Goal: Information Seeking & Learning: Learn about a topic

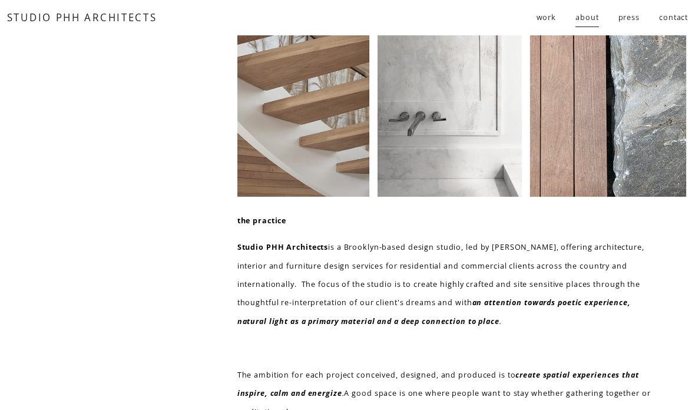
click at [0, 0] on span "residential" at bounding box center [0, 0] width 0 height 0
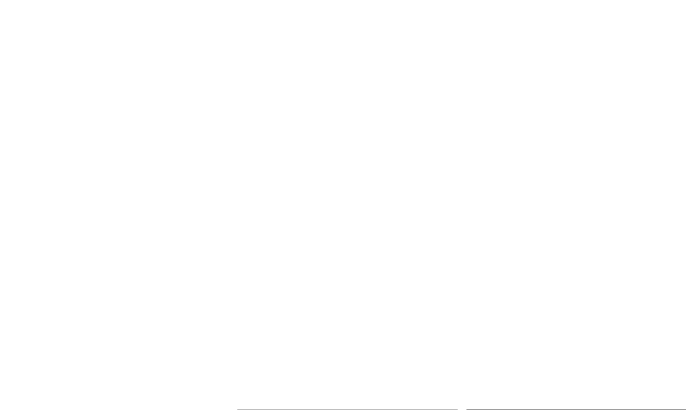
scroll to position [1036, 0]
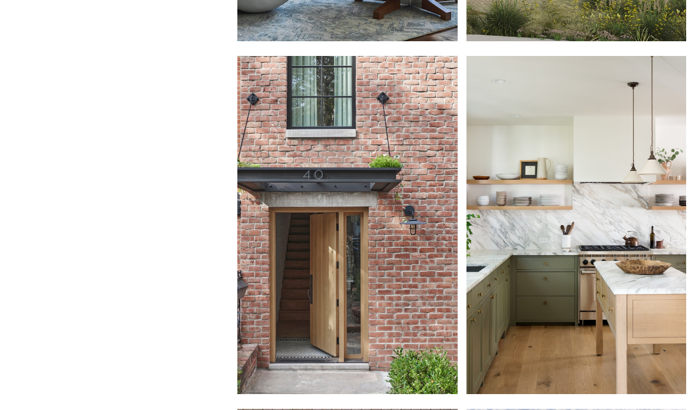
click at [303, 190] on div at bounding box center [347, 226] width 220 height 338
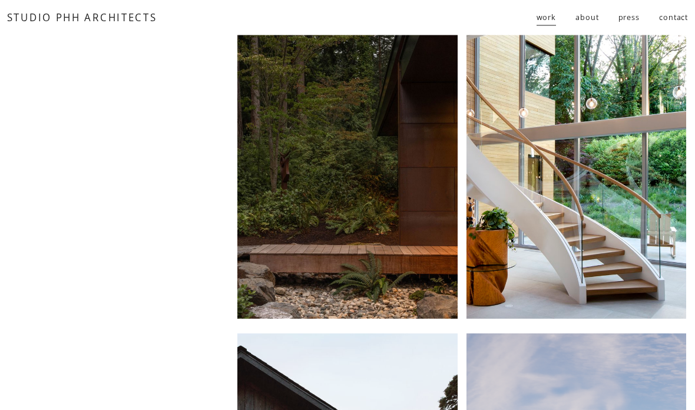
scroll to position [0, 0]
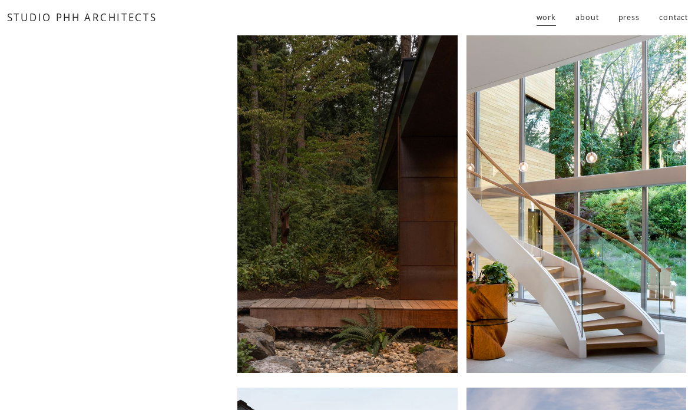
click at [268, 125] on div at bounding box center [347, 204] width 220 height 338
click at [644, 91] on div at bounding box center [577, 204] width 220 height 338
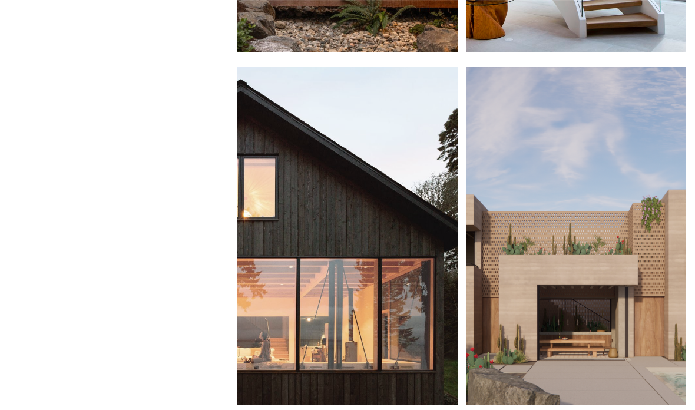
scroll to position [322, 0]
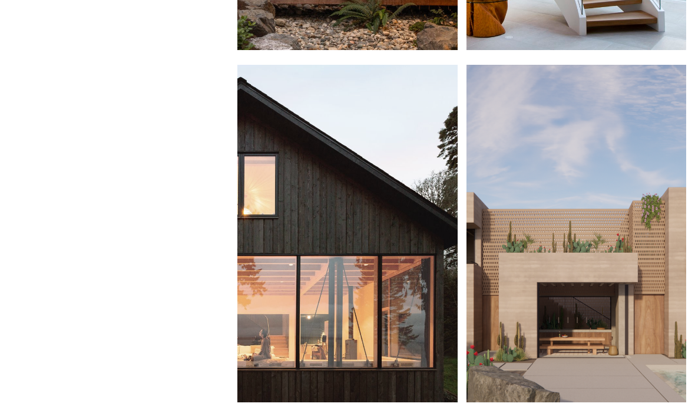
click at [420, 169] on div at bounding box center [347, 234] width 220 height 338
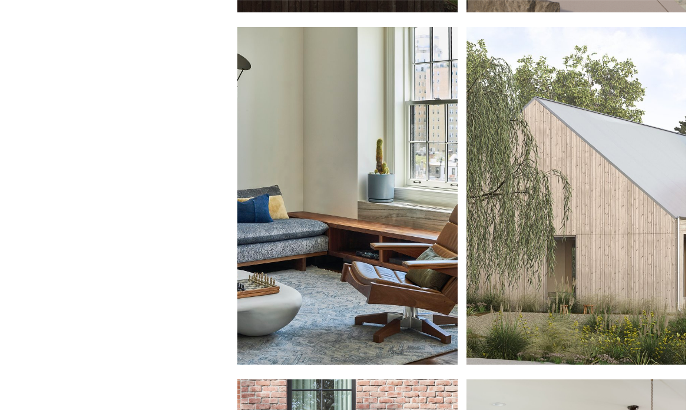
scroll to position [728, 0]
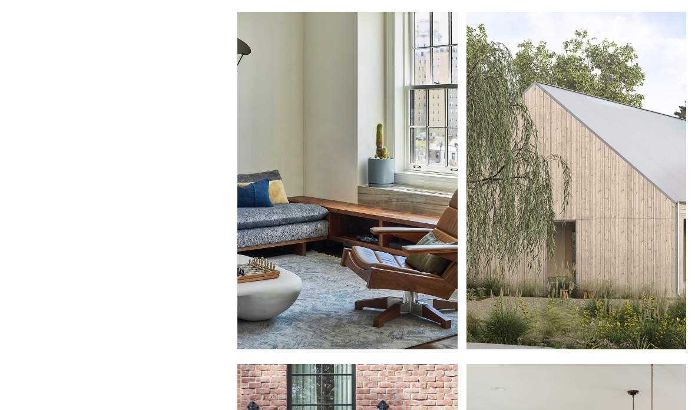
click at [437, 124] on div at bounding box center [347, 181] width 220 height 338
click at [635, 164] on div at bounding box center [577, 181] width 220 height 338
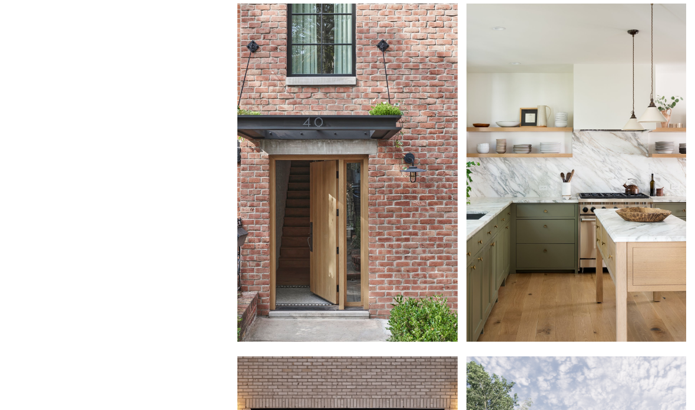
scroll to position [1094, 0]
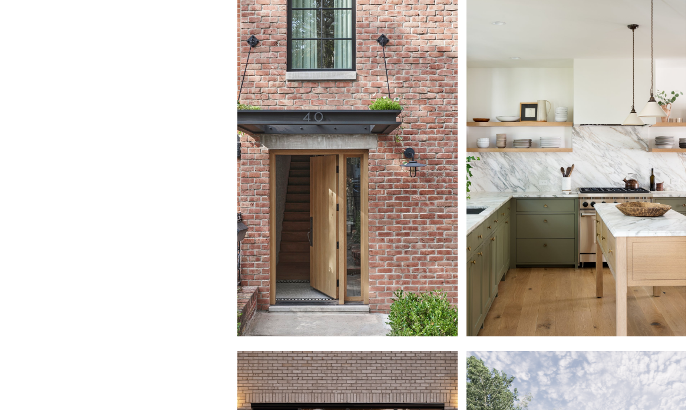
click at [636, 123] on div at bounding box center [577, 168] width 220 height 338
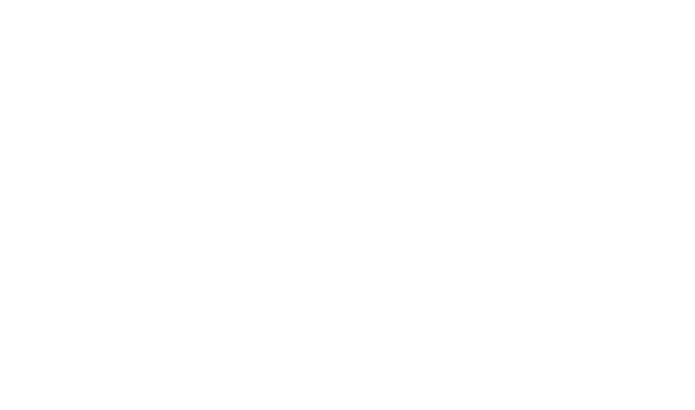
scroll to position [1135, 0]
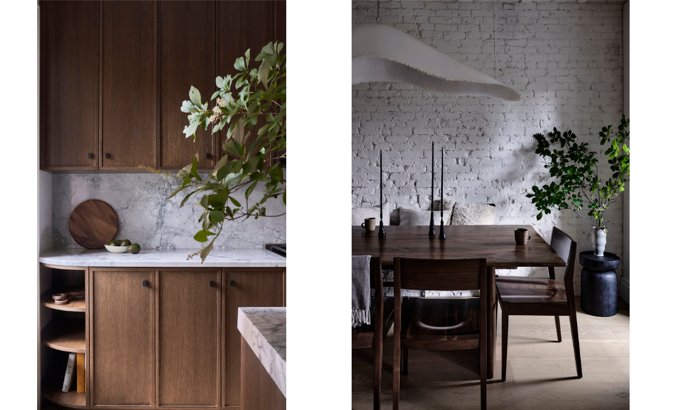
click at [110, 57] on div at bounding box center [161, 199] width 249 height 485
click at [609, 149] on div at bounding box center [491, 199] width 278 height 485
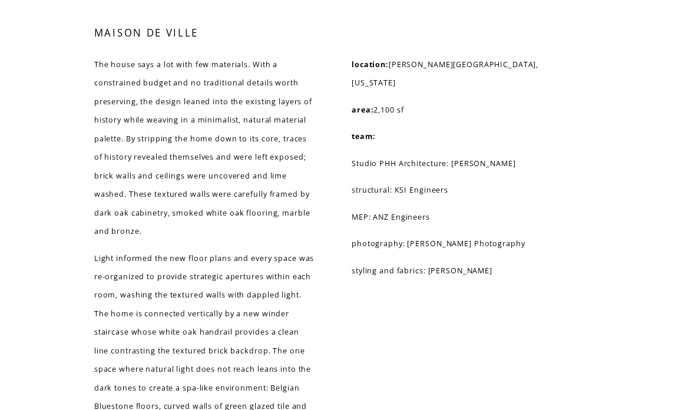
scroll to position [4339, 0]
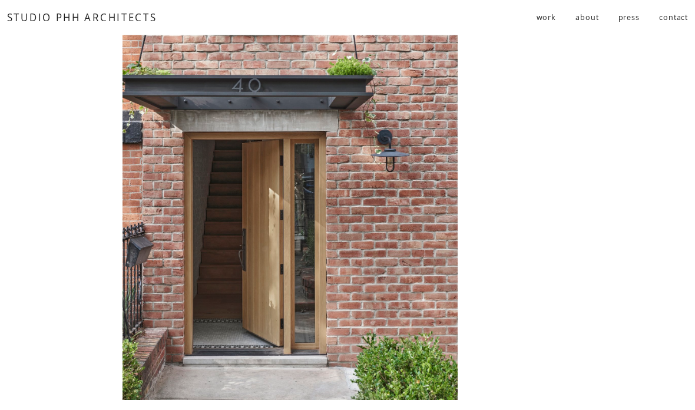
click at [152, 94] on div at bounding box center [290, 158] width 335 height 485
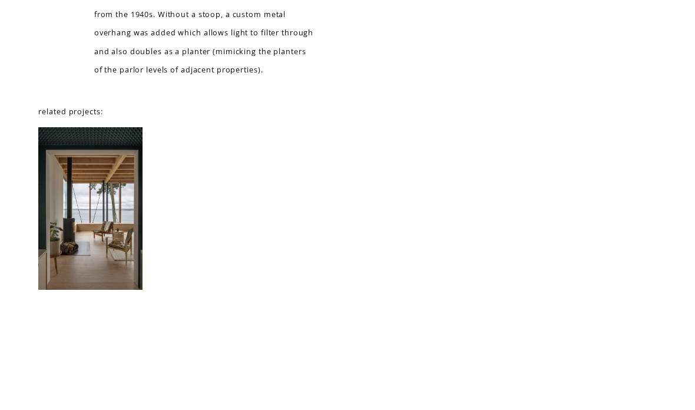
scroll to position [4907, 0]
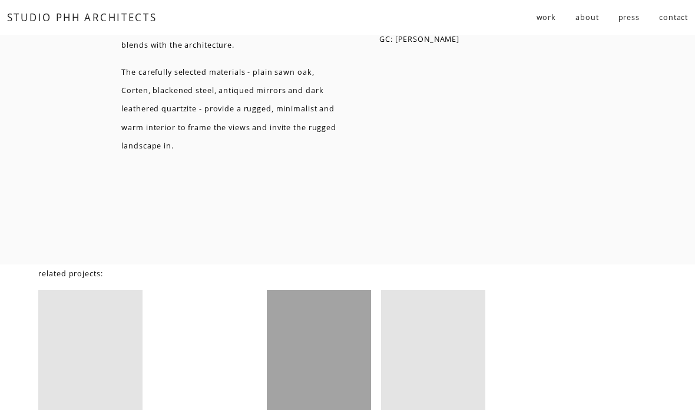
scroll to position [6540, 0]
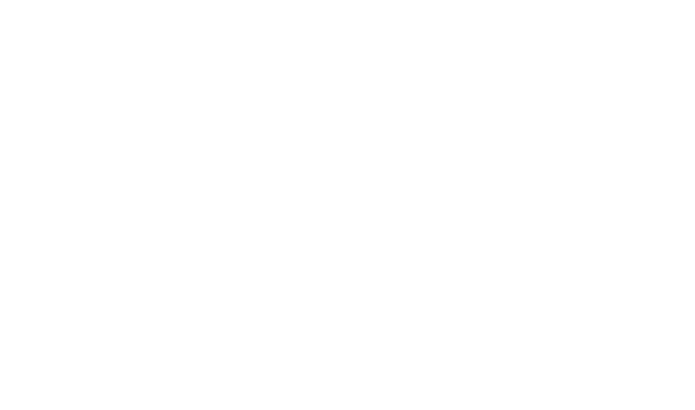
scroll to position [3703, 0]
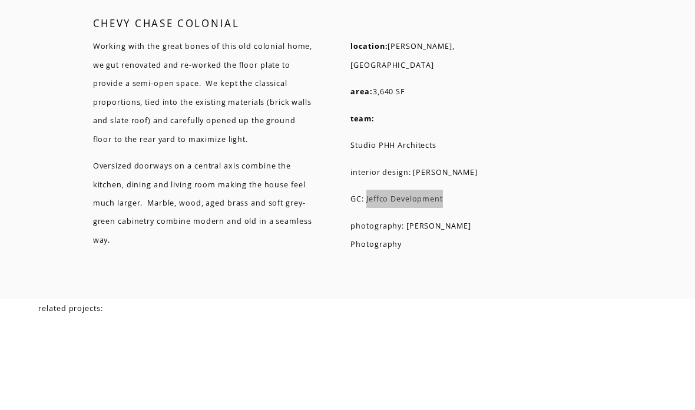
scroll to position [2929, 0]
